Goal: Information Seeking & Learning: Learn about a topic

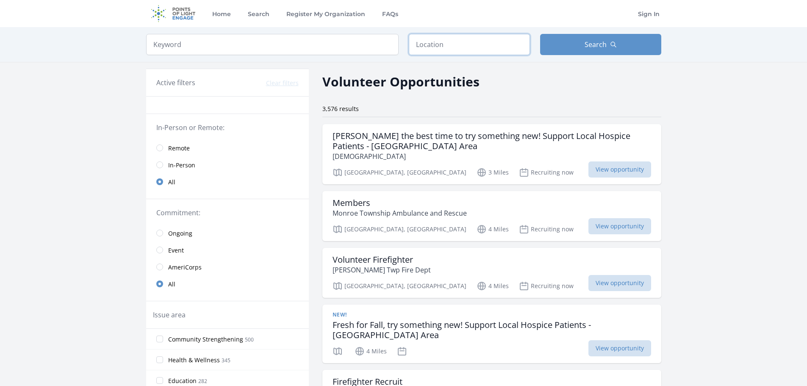
click at [450, 46] on input "text" at bounding box center [469, 44] width 121 height 21
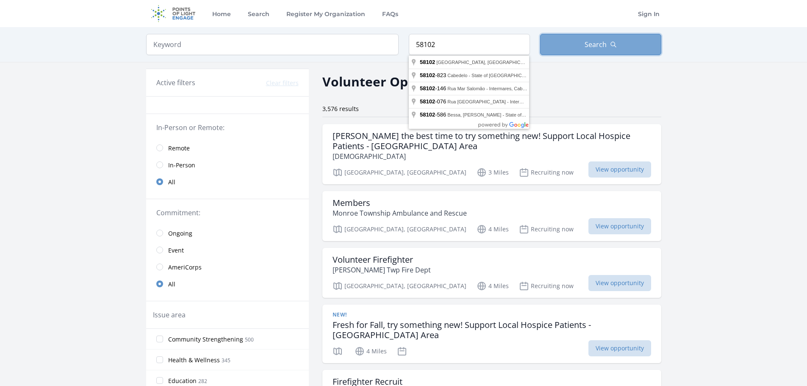
click at [609, 46] on button "Search" at bounding box center [600, 44] width 121 height 21
click at [595, 44] on span "Search" at bounding box center [595, 44] width 22 height 10
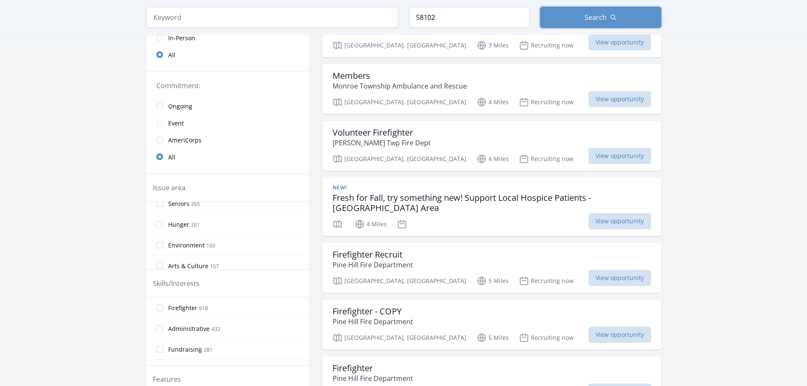
scroll to position [85, 0]
click at [178, 210] on span "Hunger" at bounding box center [178, 210] width 21 height 8
click at [163, 210] on input "Hunger 261" at bounding box center [159, 210] width 7 height 7
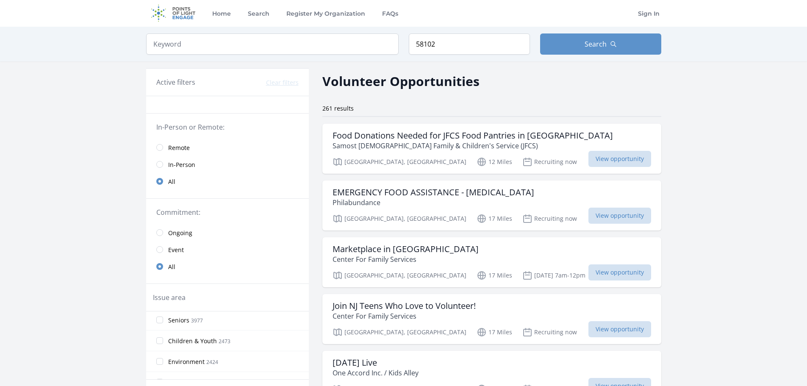
scroll to position [0, 0]
click at [188, 163] on span "In-Person" at bounding box center [181, 165] width 27 height 8
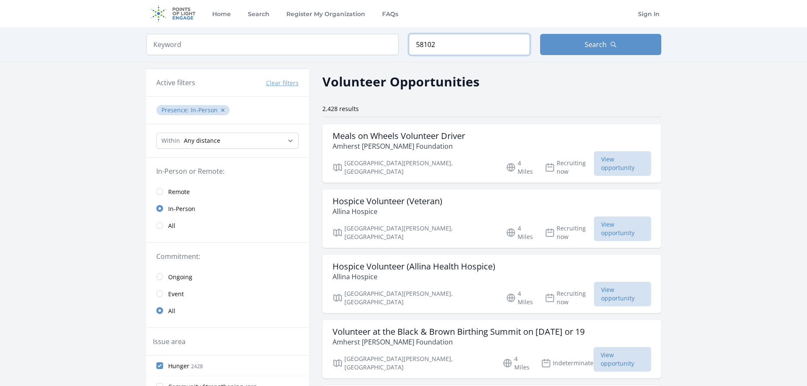
click at [446, 44] on input "58102" at bounding box center [469, 44] width 121 height 21
type input "[GEOGRAPHIC_DATA], [GEOGRAPHIC_DATA]"
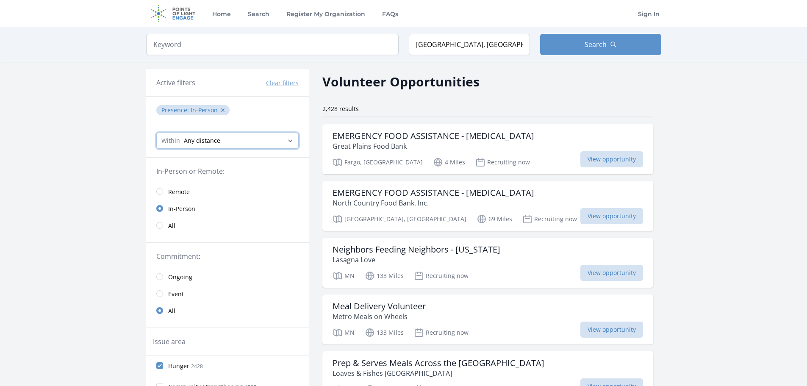
click at [226, 143] on select "Any distance , 5 Miles , 20 Miles , 50 Miles , 100 Miles" at bounding box center [227, 141] width 142 height 16
select select "32186"
click at [156, 133] on select "Any distance , 5 Miles , 20 Miles , 50 Miles , 100 Miles" at bounding box center [227, 141] width 142 height 16
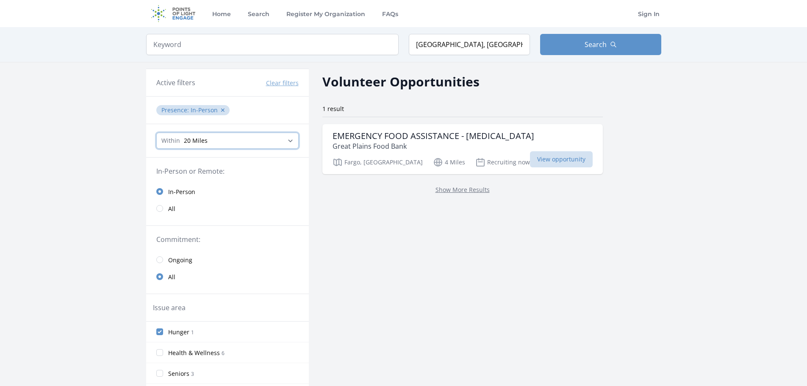
click at [254, 144] on select "Any distance , 5 Miles , 20 Miles , 50 Miles , 100 Miles" at bounding box center [227, 141] width 142 height 16
select select "80467"
click at [156, 133] on select "Any distance , 5 Miles , 20 Miles , 50 Miles , 100 Miles" at bounding box center [227, 141] width 142 height 16
click at [445, 191] on link "Show More Results" at bounding box center [462, 189] width 54 height 8
